Goal: Task Accomplishment & Management: Use online tool/utility

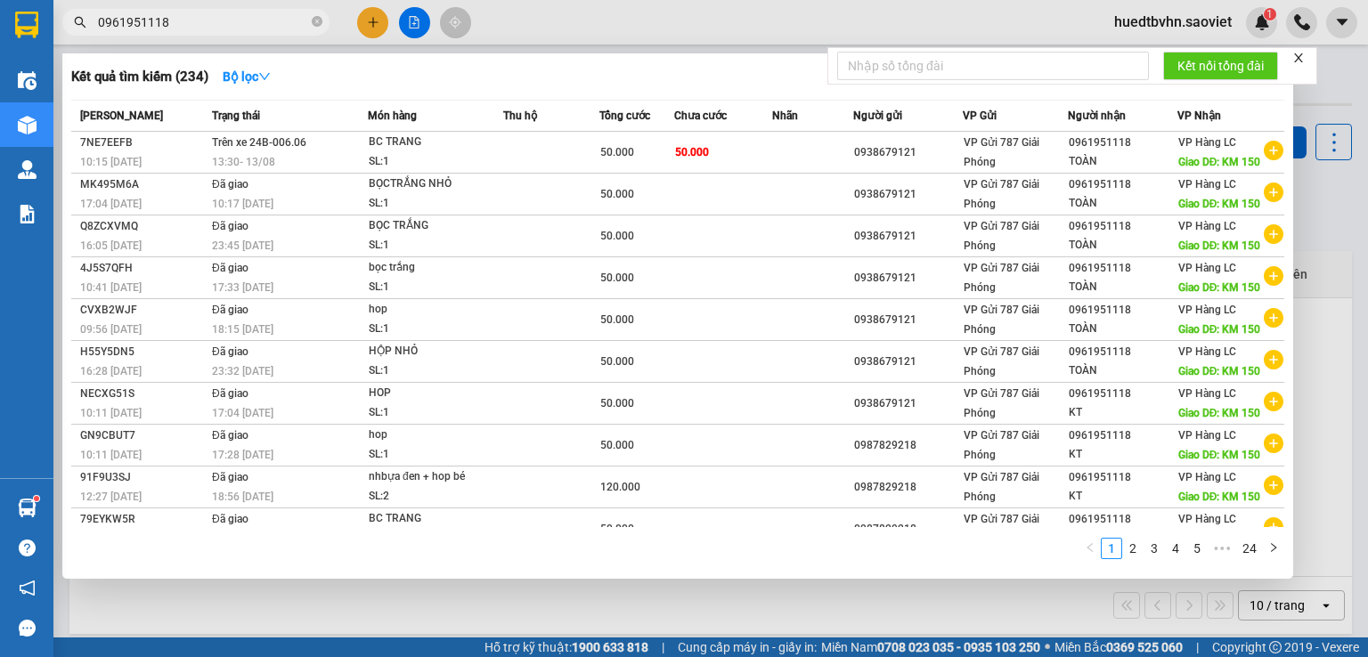
drag, startPoint x: 0, startPoint y: 0, endPoint x: 253, endPoint y: 22, distance: 253.9
click at [247, 23] on input "0961951118" at bounding box center [203, 22] width 210 height 20
click at [253, 22] on input "0961951118" at bounding box center [203, 22] width 210 height 20
click at [279, 33] on span "0961951118" at bounding box center [195, 22] width 267 height 27
click at [281, 31] on input "0961951118" at bounding box center [203, 22] width 210 height 20
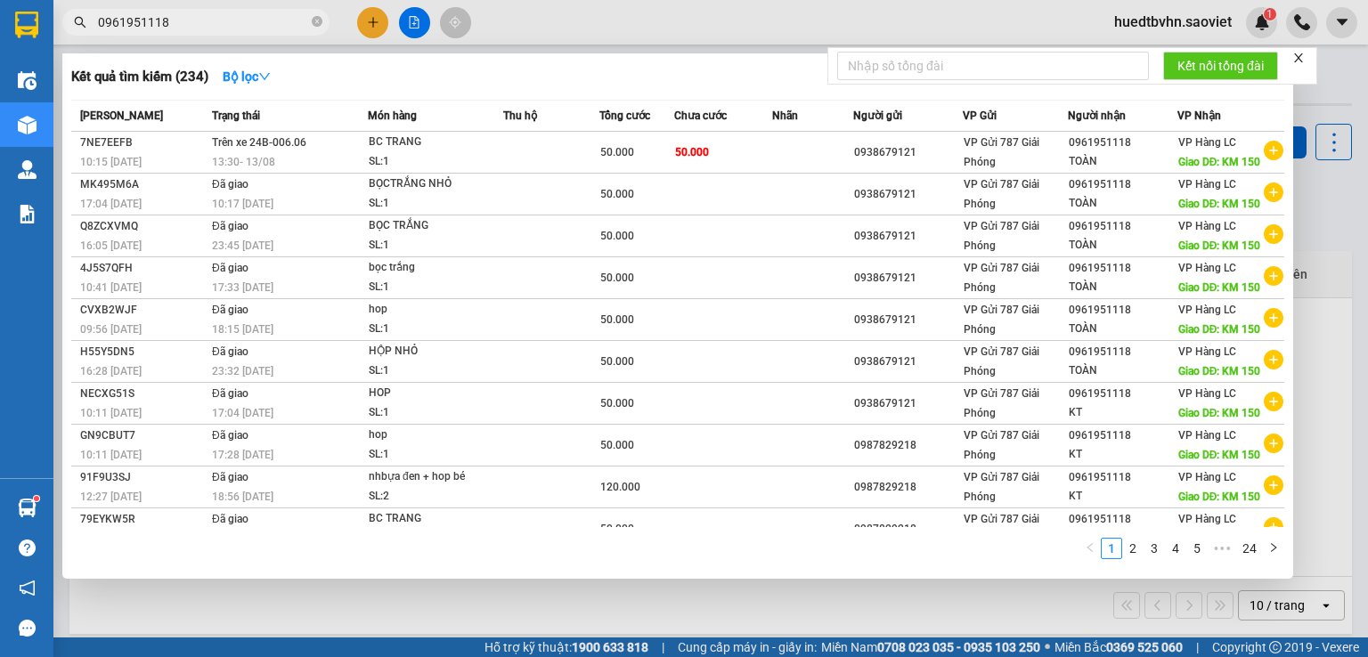
click at [281, 29] on input "0961951118" at bounding box center [203, 22] width 210 height 20
paste input "88644217"
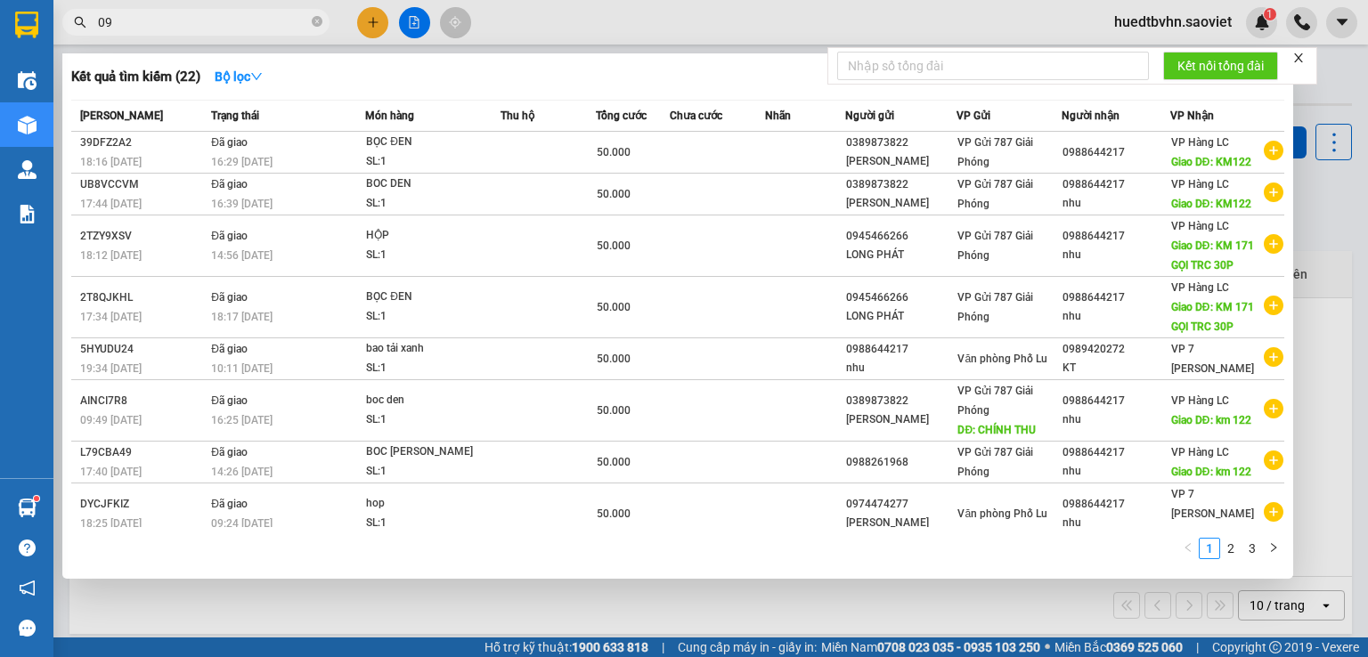
type input "0"
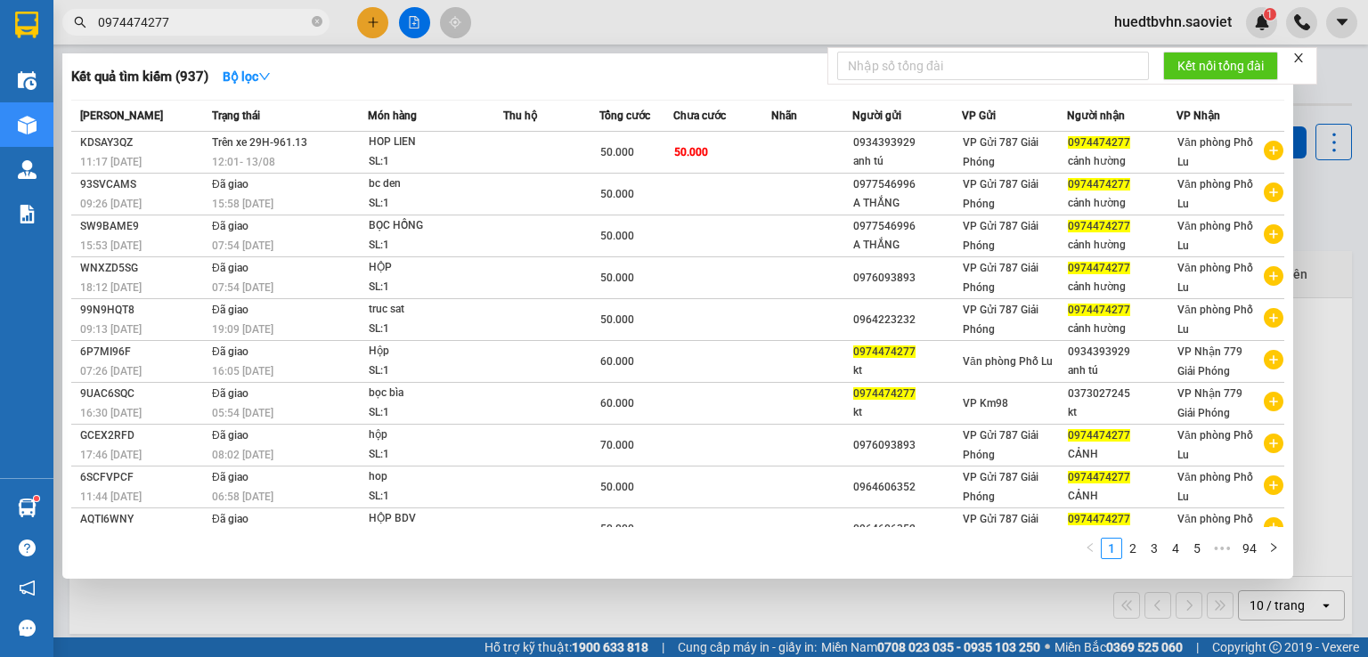
click at [265, 31] on input "0974474277" at bounding box center [203, 22] width 210 height 20
paste input "862224988"
type input "0862224988"
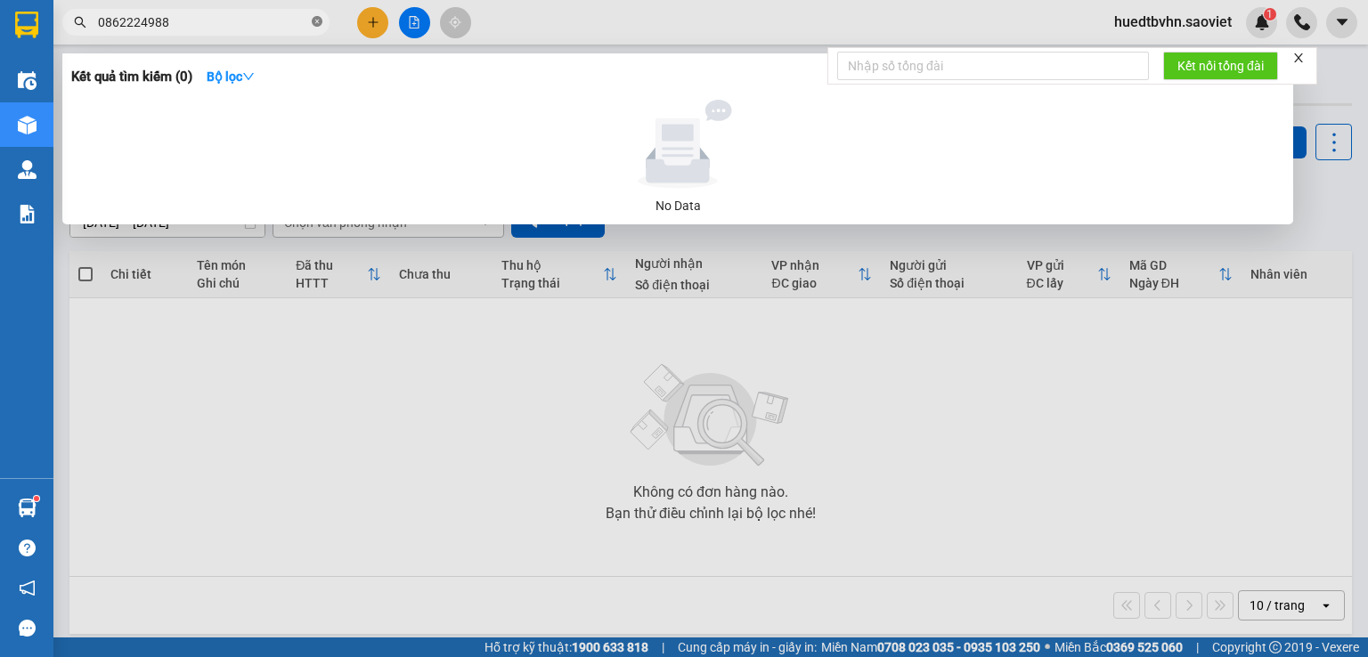
drag, startPoint x: 320, startPoint y: 26, endPoint x: 370, endPoint y: 24, distance: 50.8
click at [320, 24] on icon "close-circle" at bounding box center [317, 21] width 11 height 11
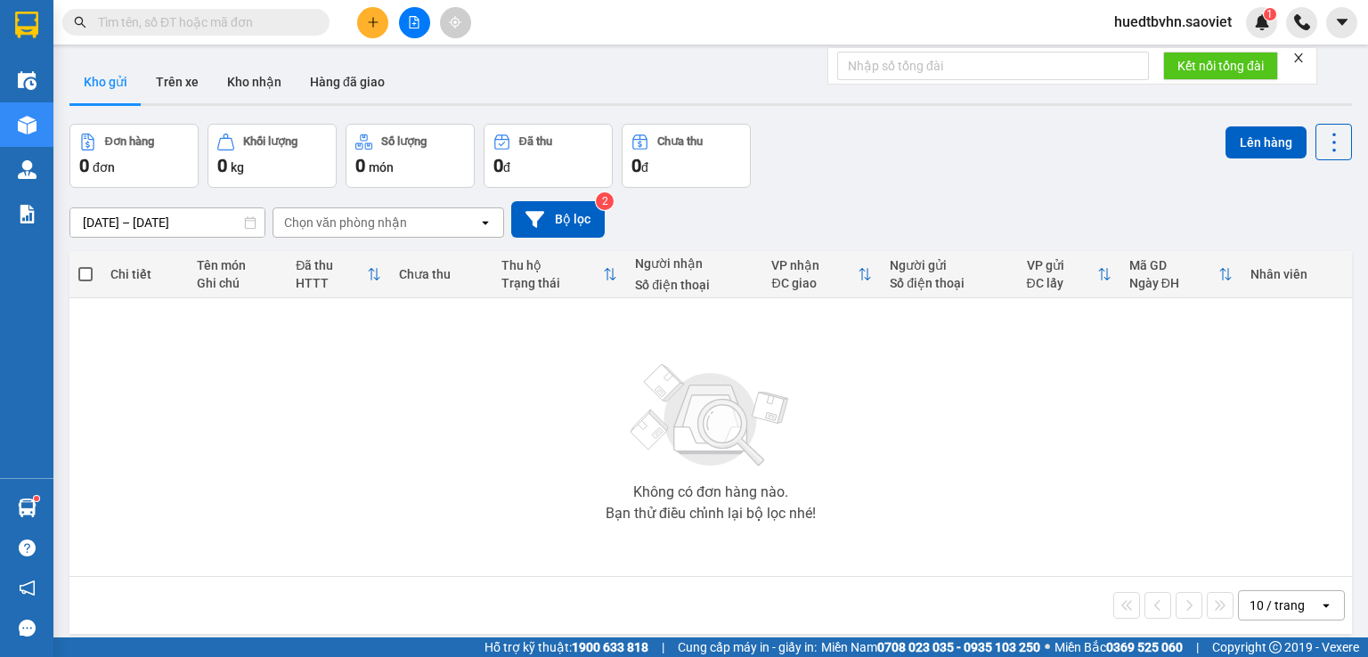
click at [1297, 53] on icon "close" at bounding box center [1298, 58] width 12 height 12
click at [217, 18] on input "text" at bounding box center [203, 22] width 210 height 20
